Goal: Information Seeking & Learning: Compare options

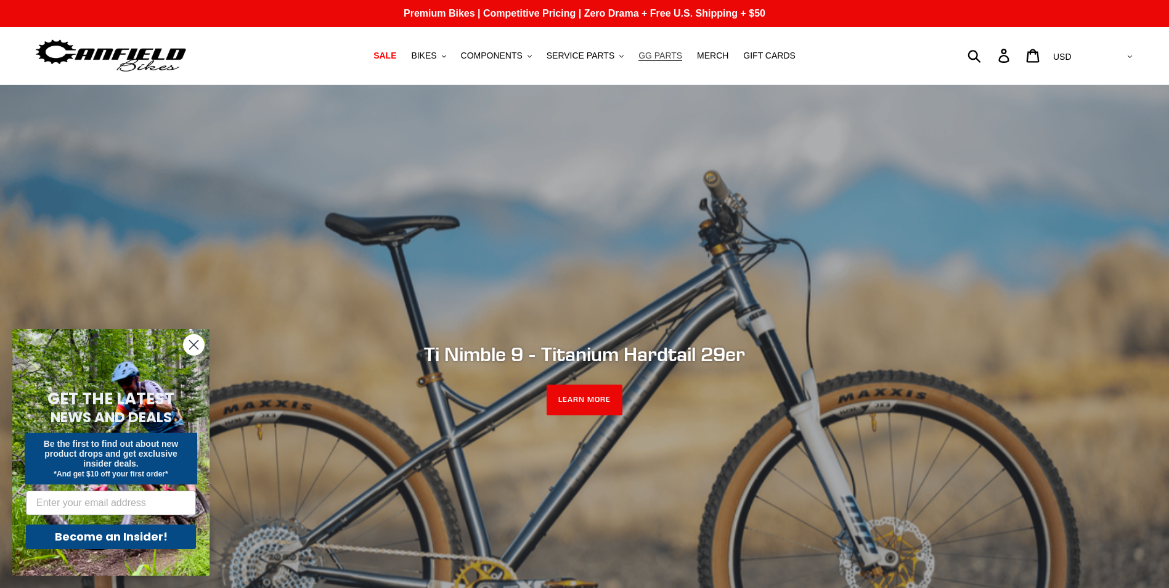
click at [660, 59] on span "GG PARTS" at bounding box center [660, 56] width 44 height 10
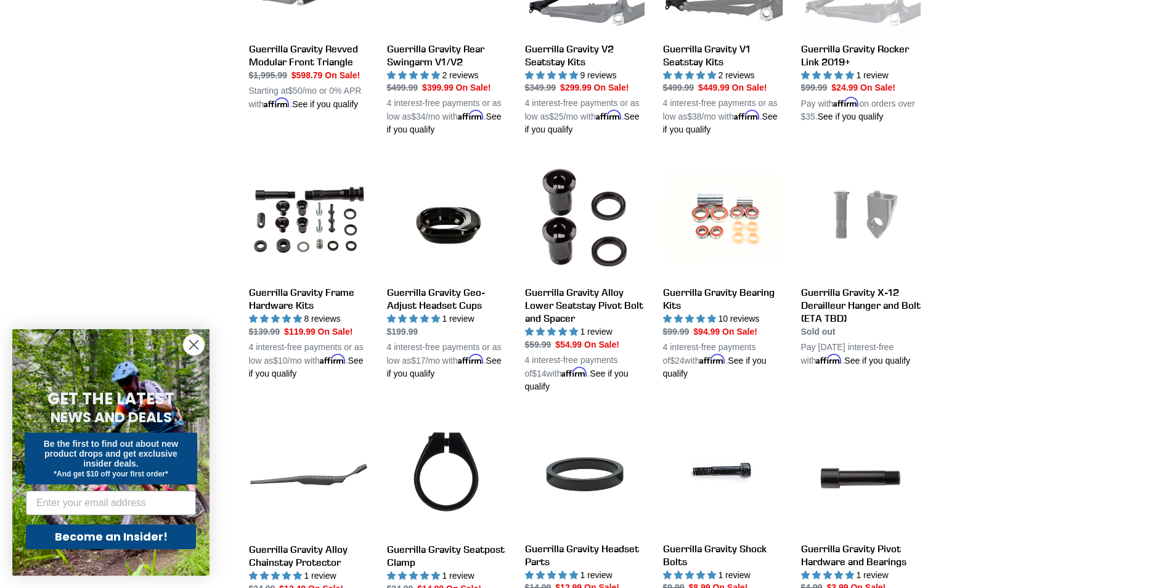
scroll to position [616, 0]
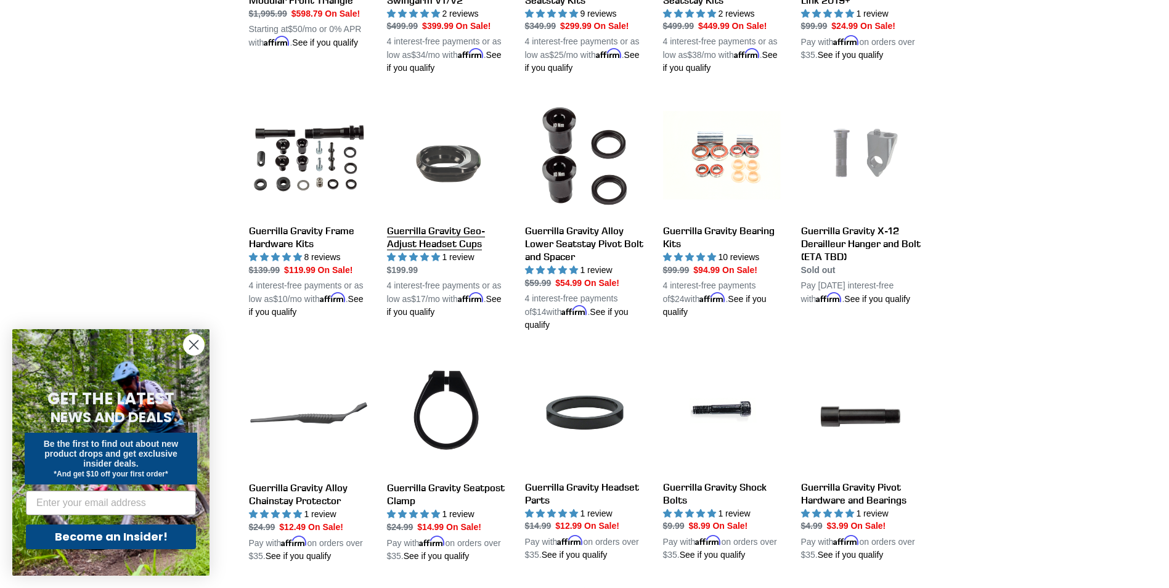
click at [432, 236] on link "Guerrilla Gravity Geo-Adjust Headset Cups" at bounding box center [447, 207] width 120 height 222
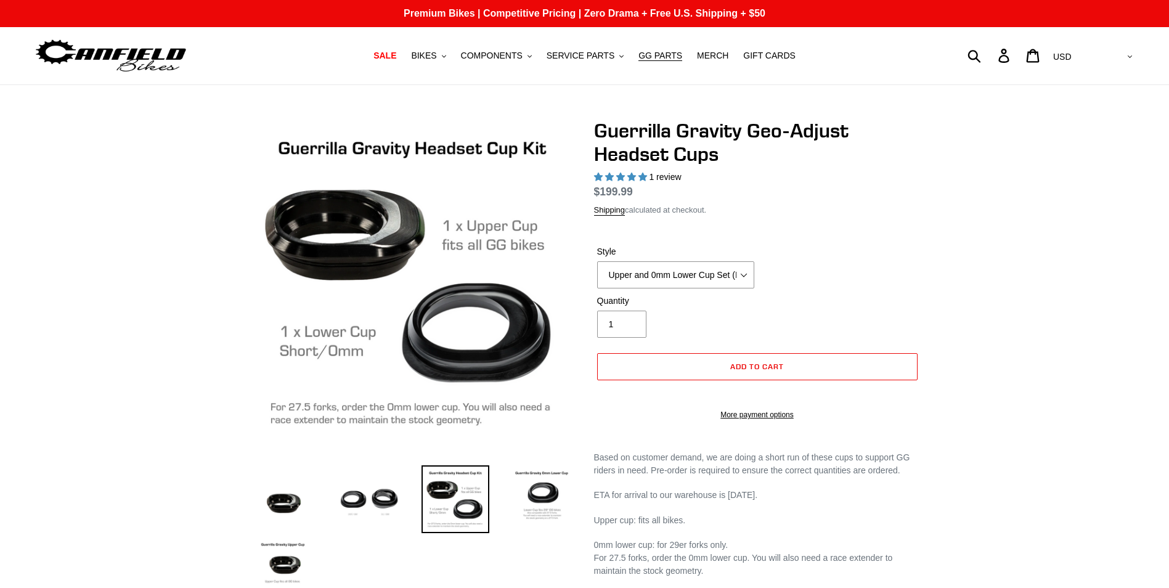
select select "highest-rating"
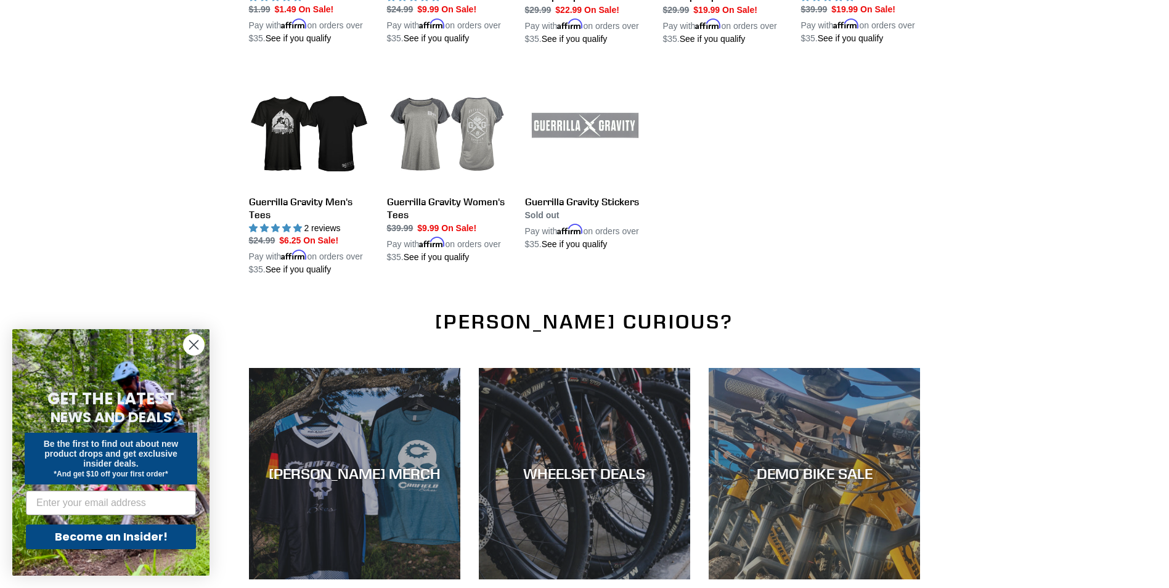
scroll to position [1335, 0]
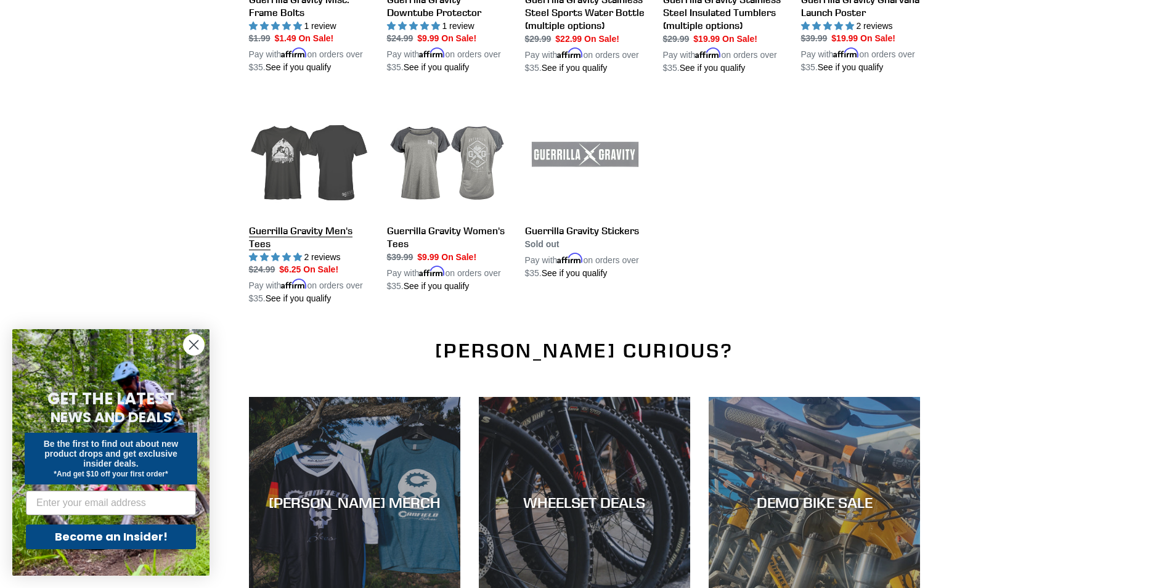
click at [278, 146] on link "Guerrilla Gravity Men's Tees" at bounding box center [309, 200] width 120 height 209
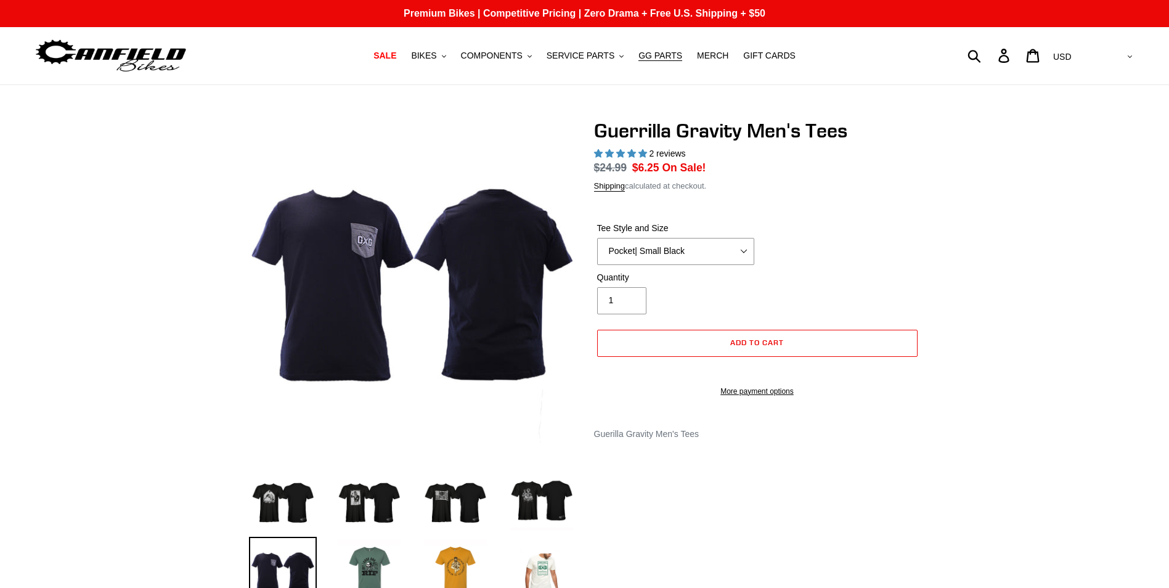
select select "highest-rating"
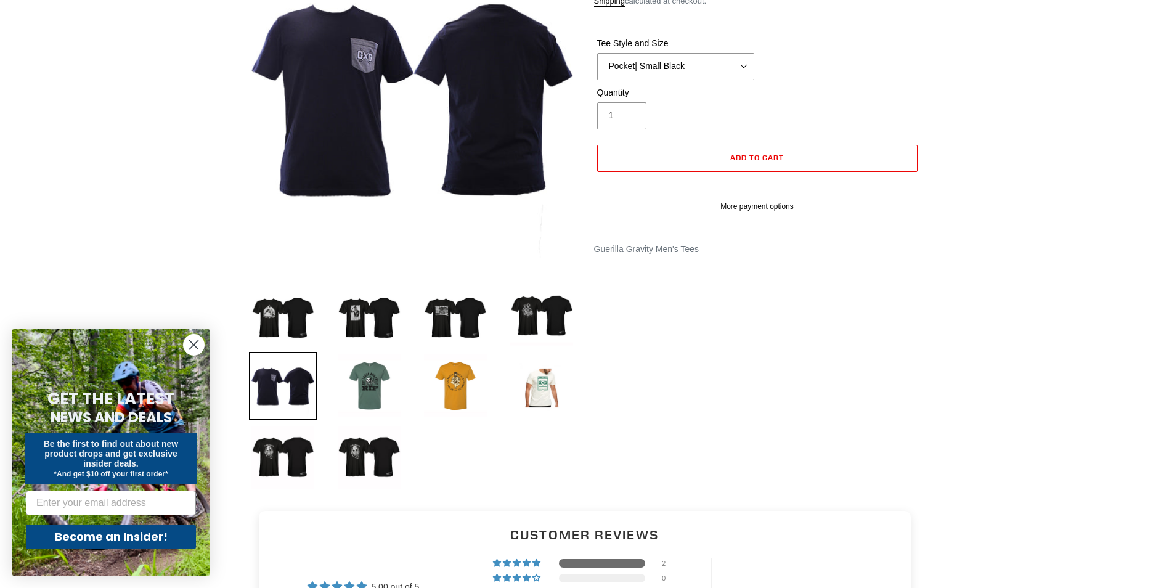
scroll to position [123, 0]
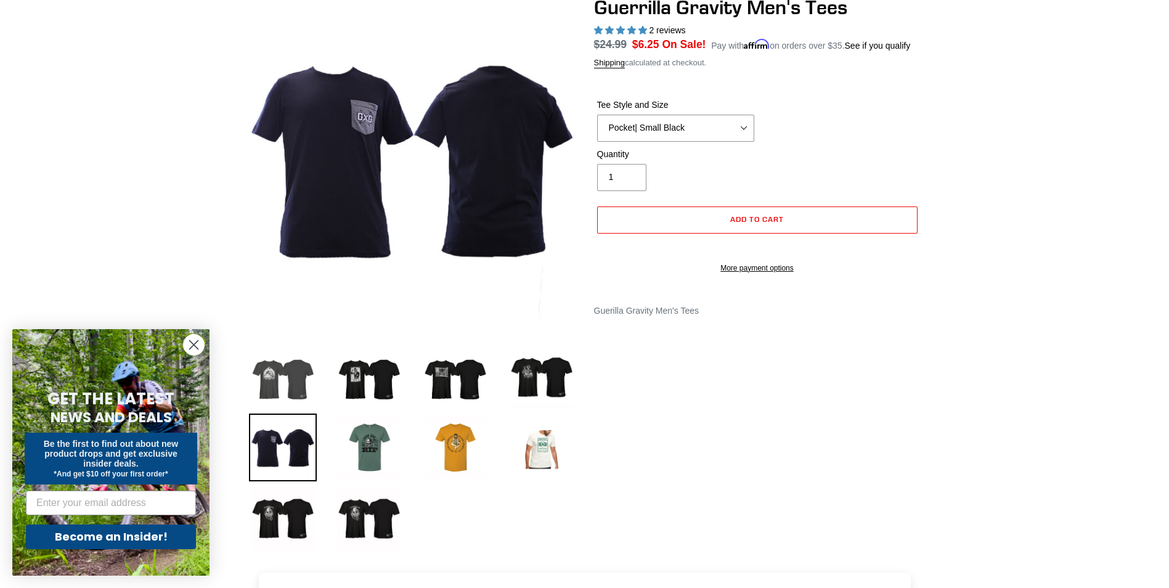
click at [280, 385] on img at bounding box center [283, 376] width 68 height 68
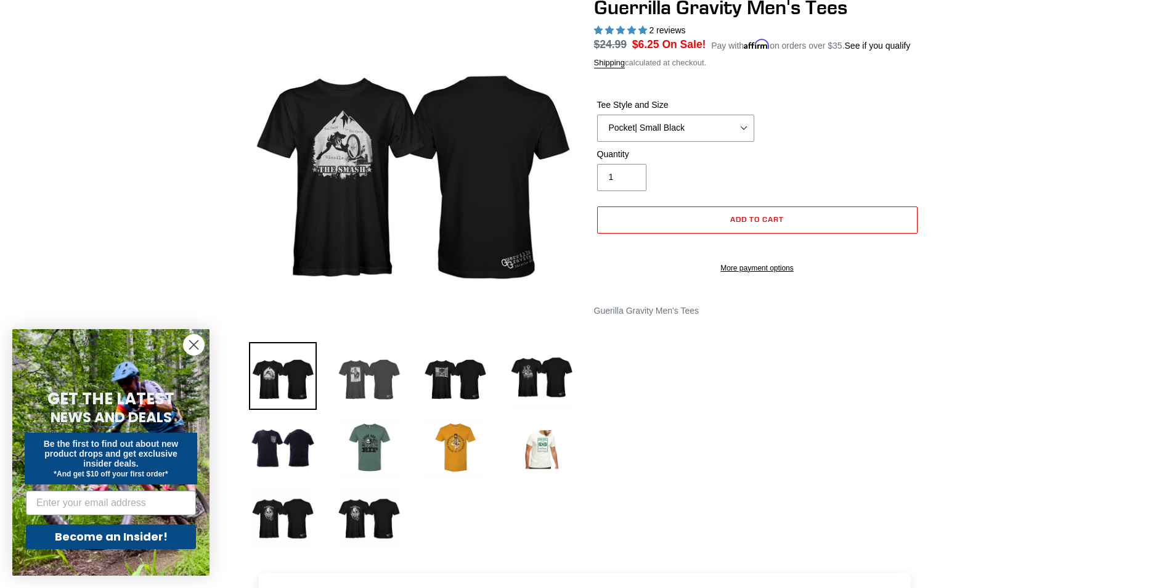
click at [372, 378] on img at bounding box center [369, 376] width 68 height 68
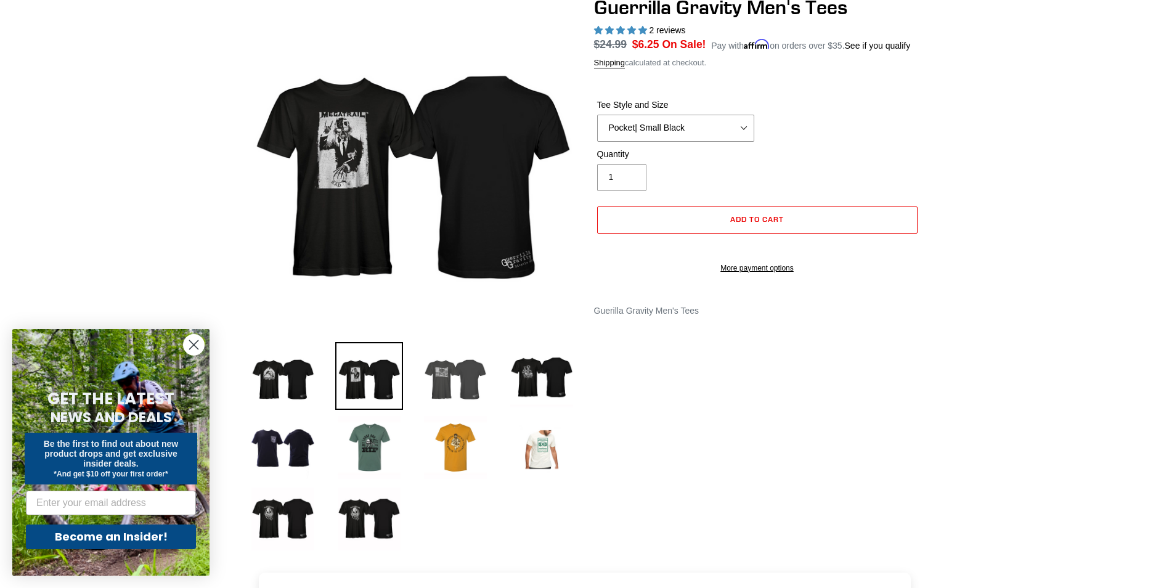
click at [445, 382] on img at bounding box center [455, 376] width 68 height 68
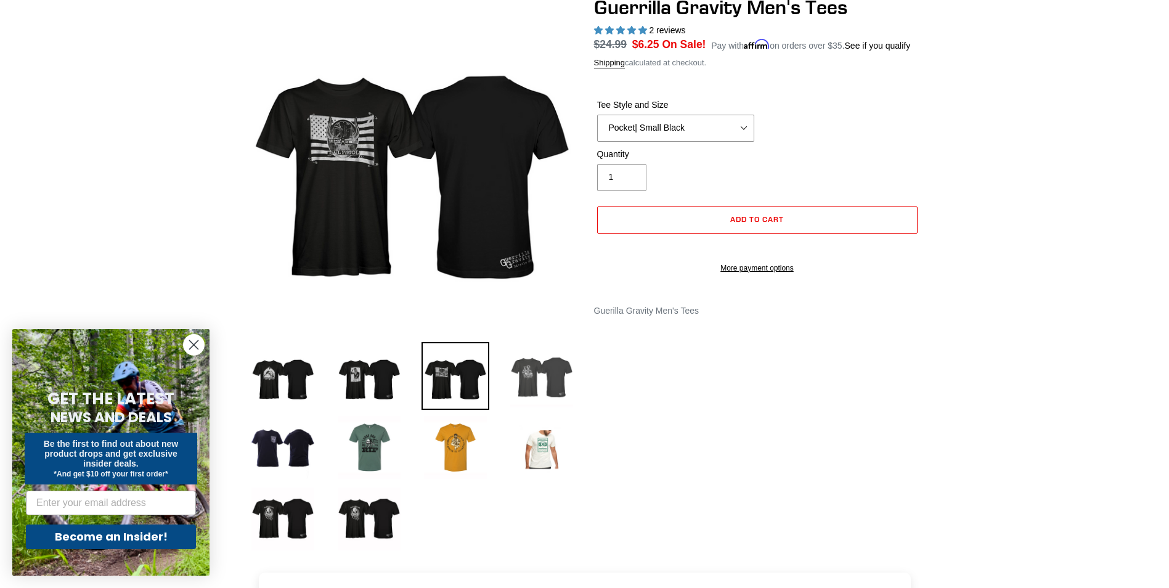
click at [541, 379] on img at bounding box center [542, 376] width 68 height 68
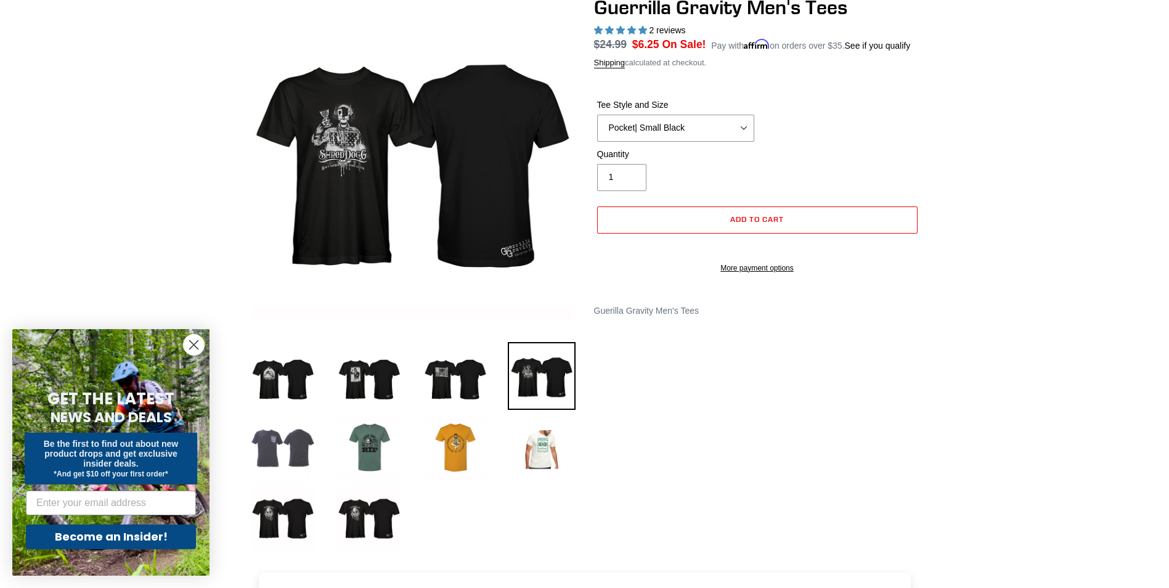
click at [296, 447] on img at bounding box center [283, 447] width 68 height 68
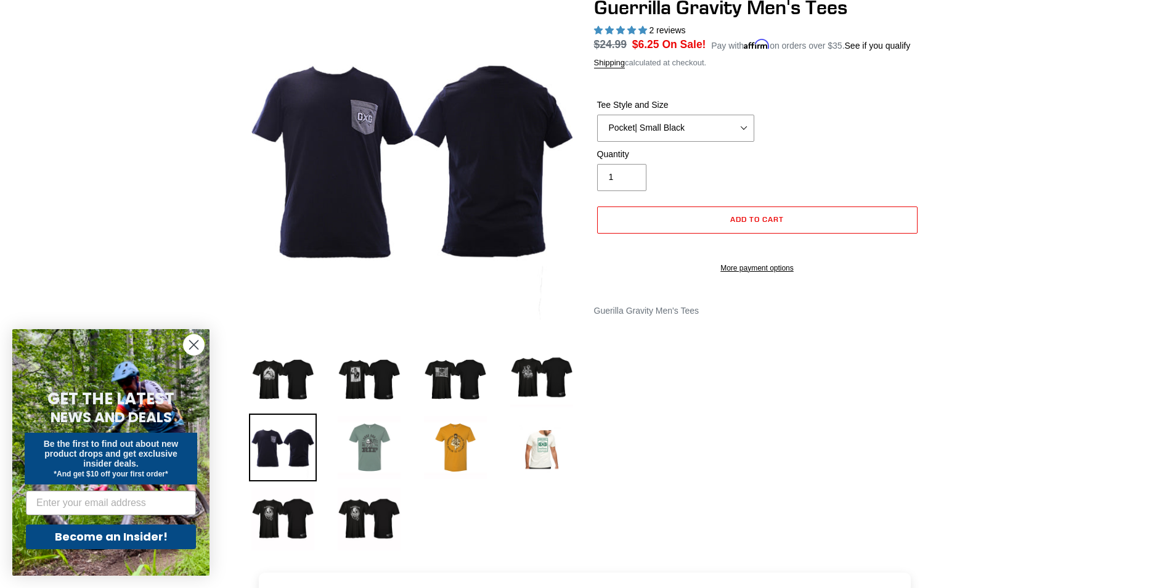
click at [373, 456] on img at bounding box center [369, 447] width 68 height 68
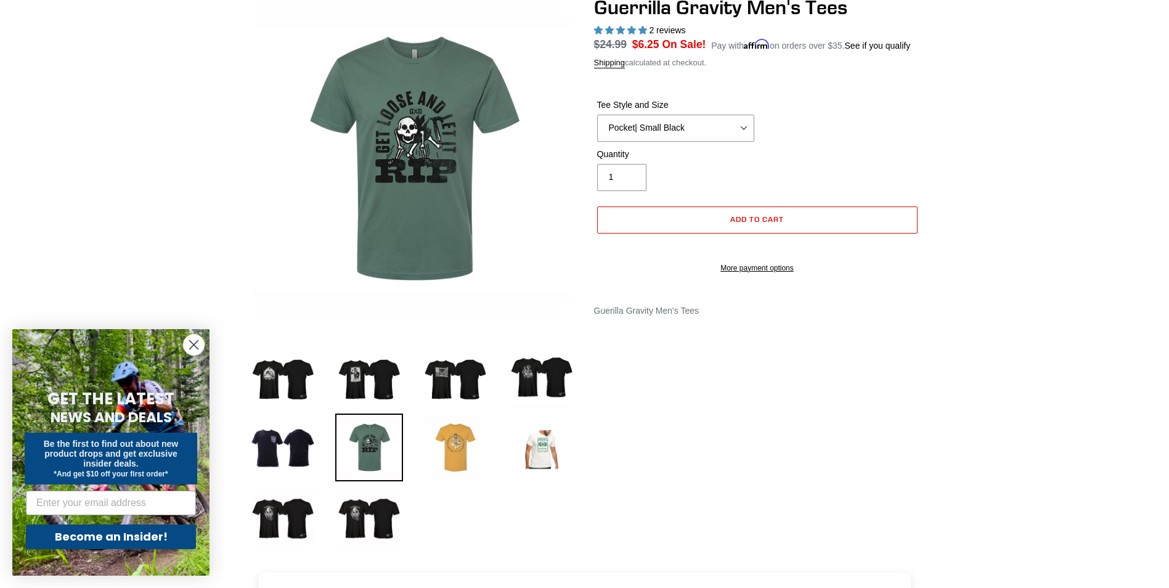
click at [450, 455] on img at bounding box center [455, 447] width 68 height 68
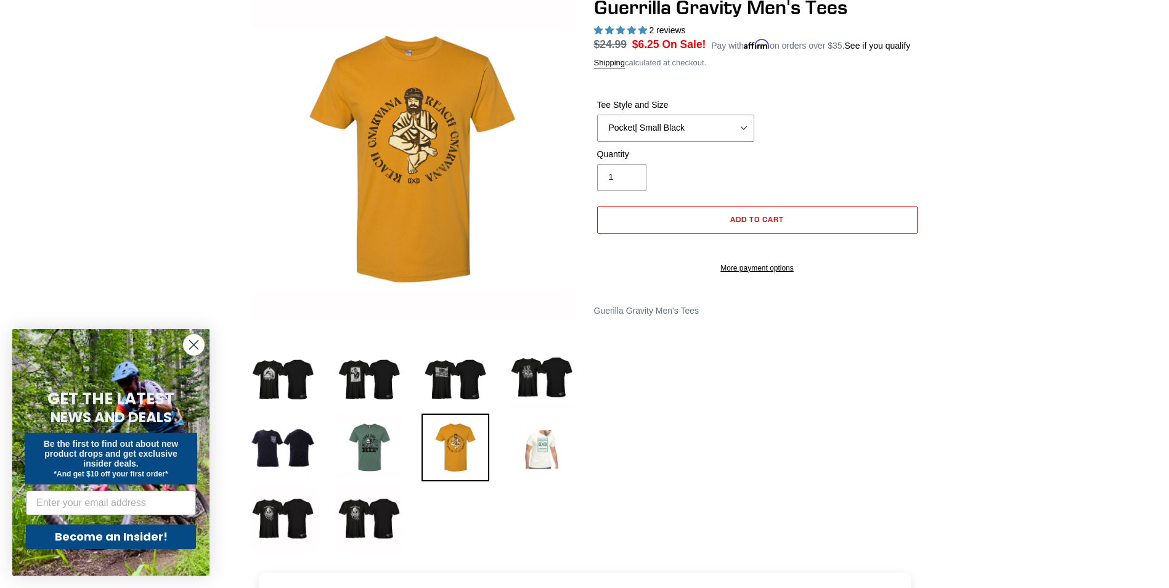
click at [541, 455] on img at bounding box center [542, 447] width 68 height 68
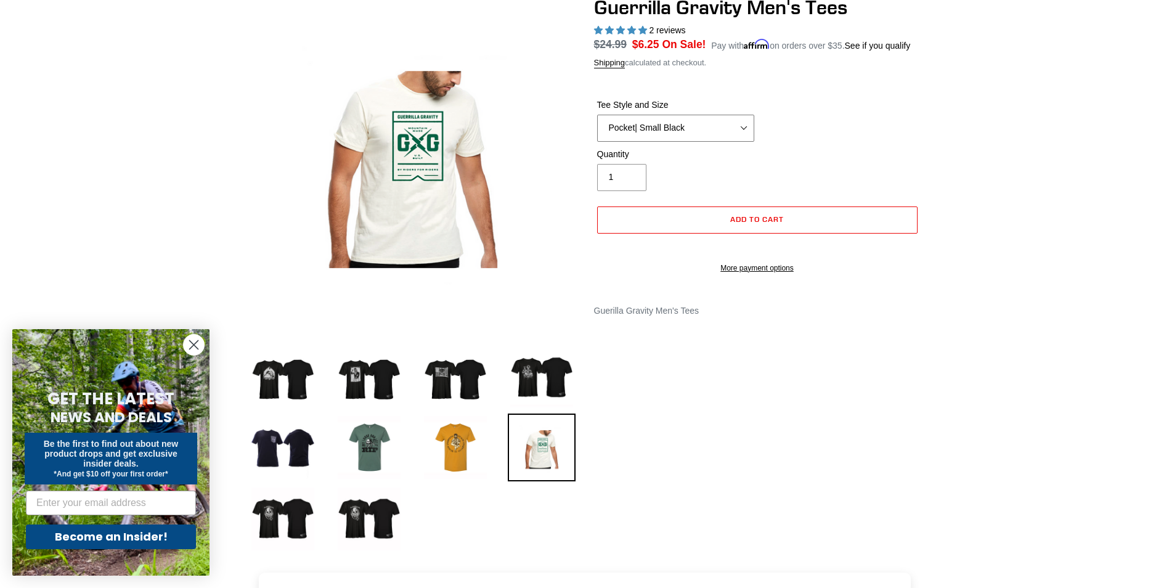
click at [715, 135] on select "Let It Rip | Small Green Let It Rip | Medium Green Megatrail | Small Black Mega…" at bounding box center [675, 128] width 157 height 27
select select "Smash | Small Black"
click at [597, 115] on select "Let It Rip | Small Green Let It Rip | Medium Green Megatrail | Small Black Mega…" at bounding box center [675, 128] width 157 height 27
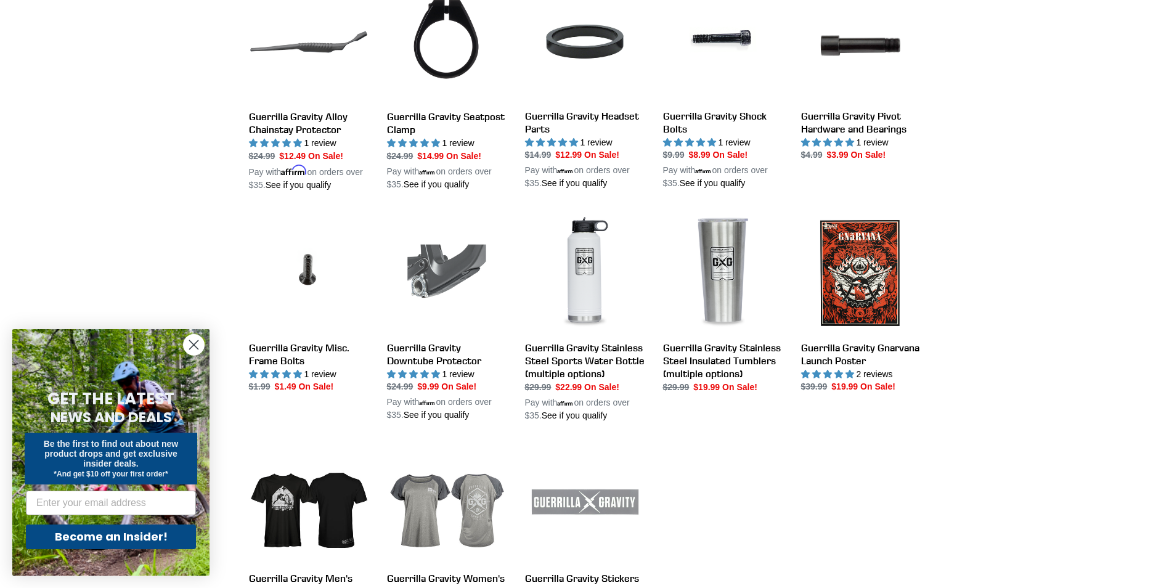
scroll to position [973, 0]
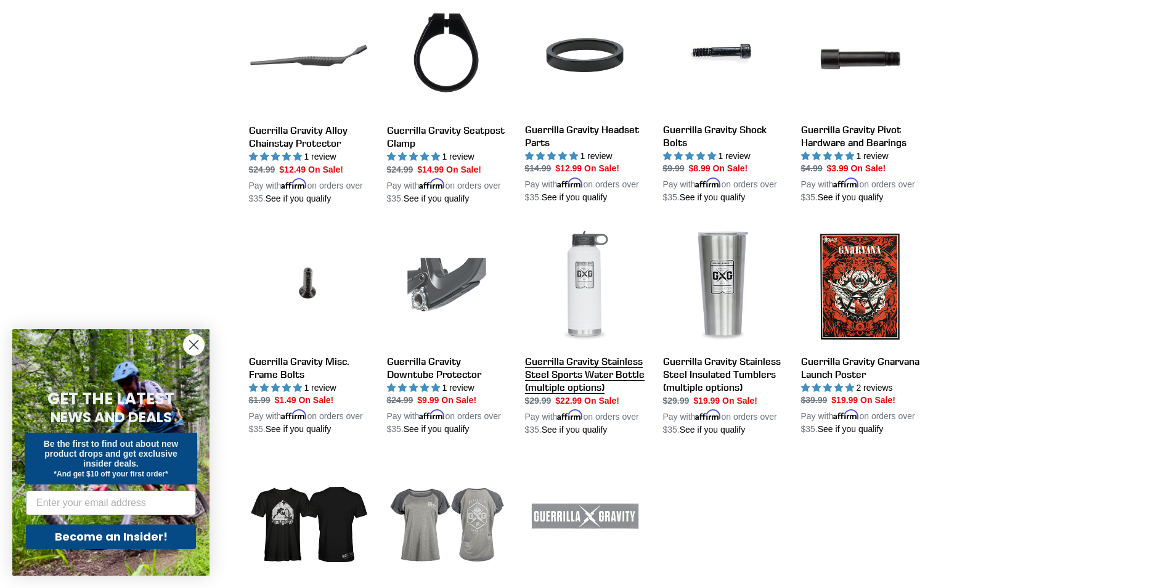
click at [580, 259] on link "Guerrilla Gravity Stainless Steel Sports Water Bottle (multiple options)" at bounding box center [585, 331] width 120 height 209
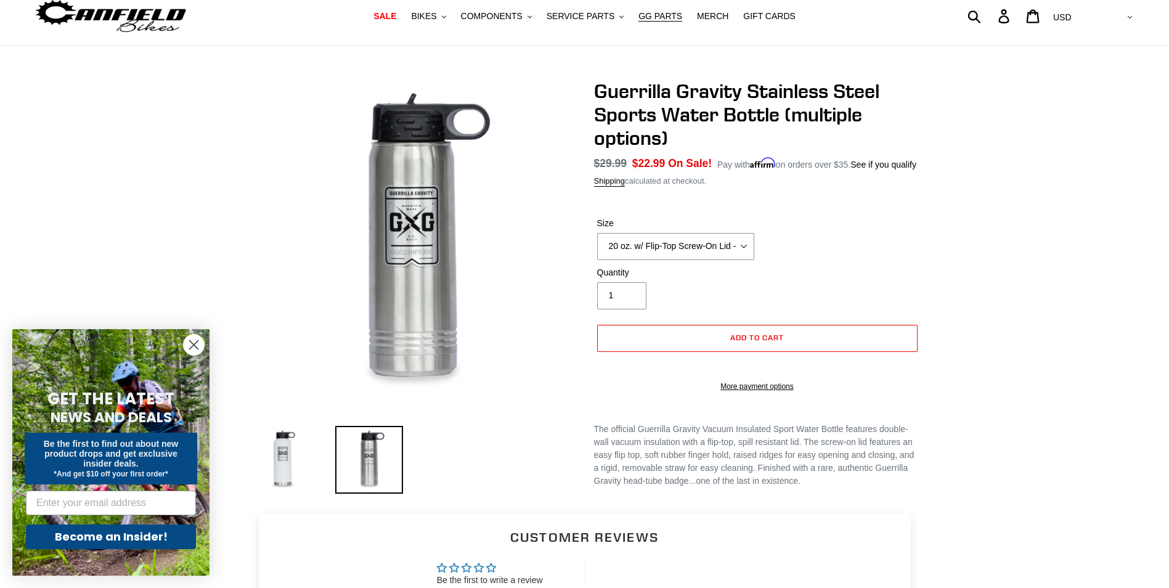
scroll to position [62, 0]
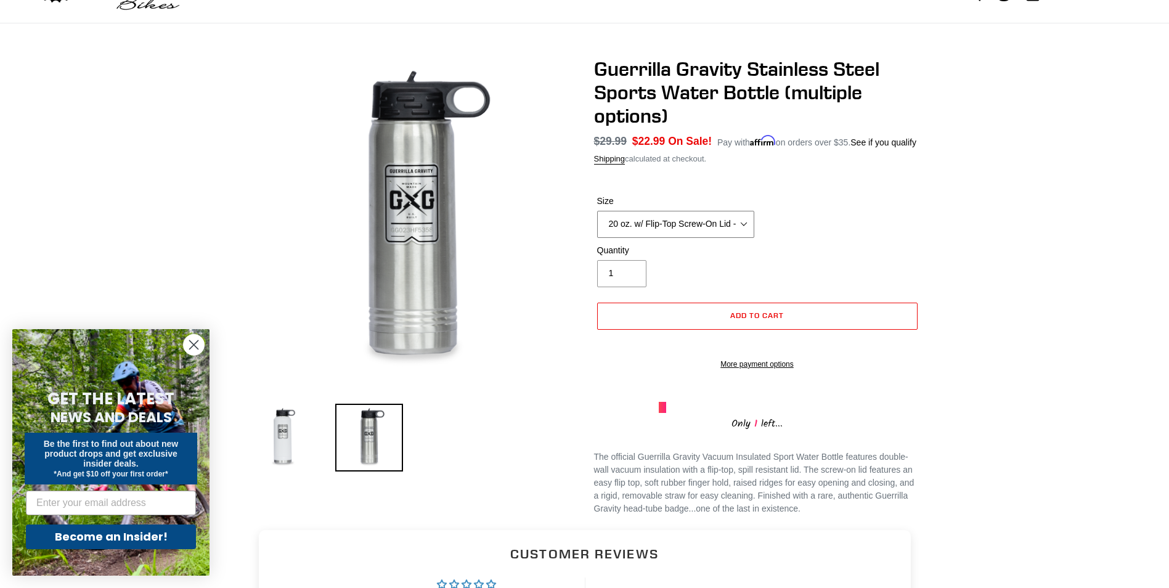
click at [699, 227] on select "20 oz. w/ Flip-Top Screw-On Lid - Raw 40 oz. w/ Flip-Top Screw-On Lid - White" at bounding box center [675, 224] width 157 height 27
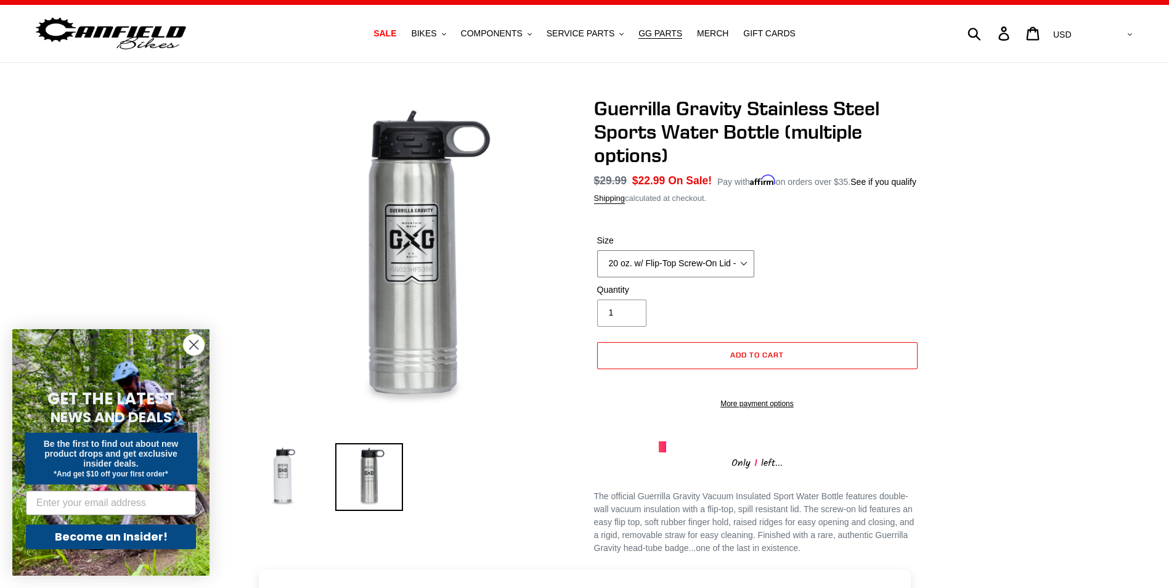
scroll to position [0, 0]
